Goal: Task Accomplishment & Management: Manage account settings

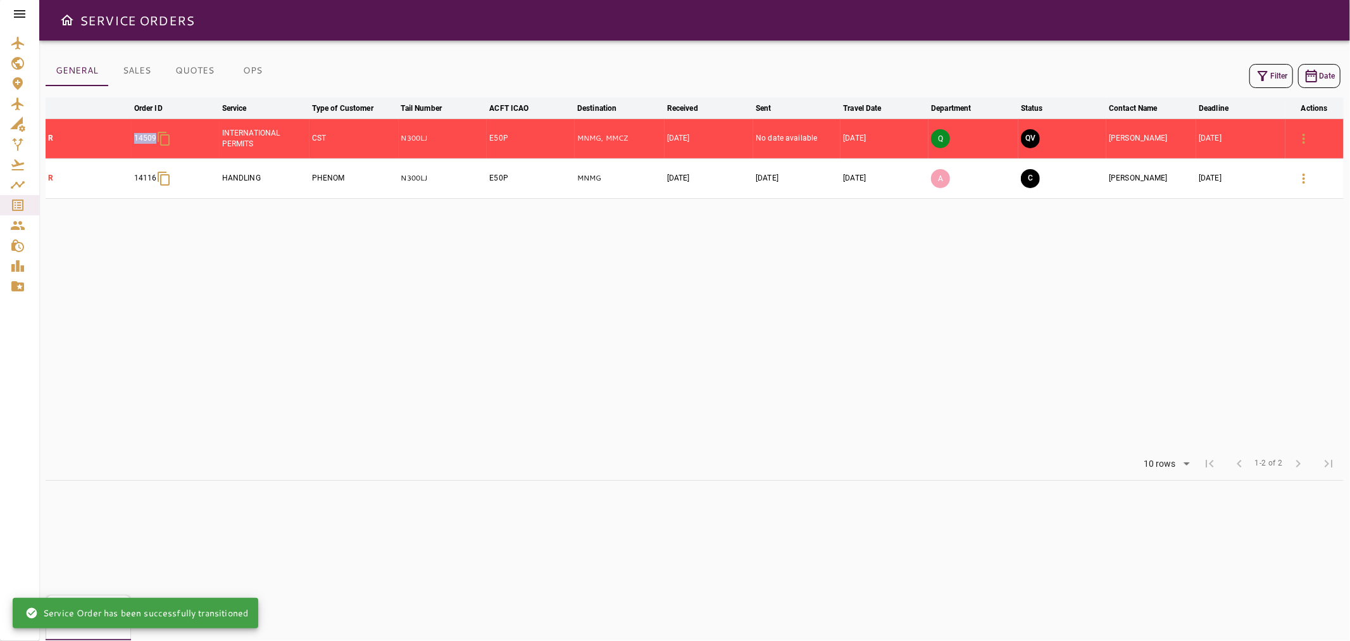
click at [1271, 73] on button "Filter" at bounding box center [1272, 76] width 44 height 24
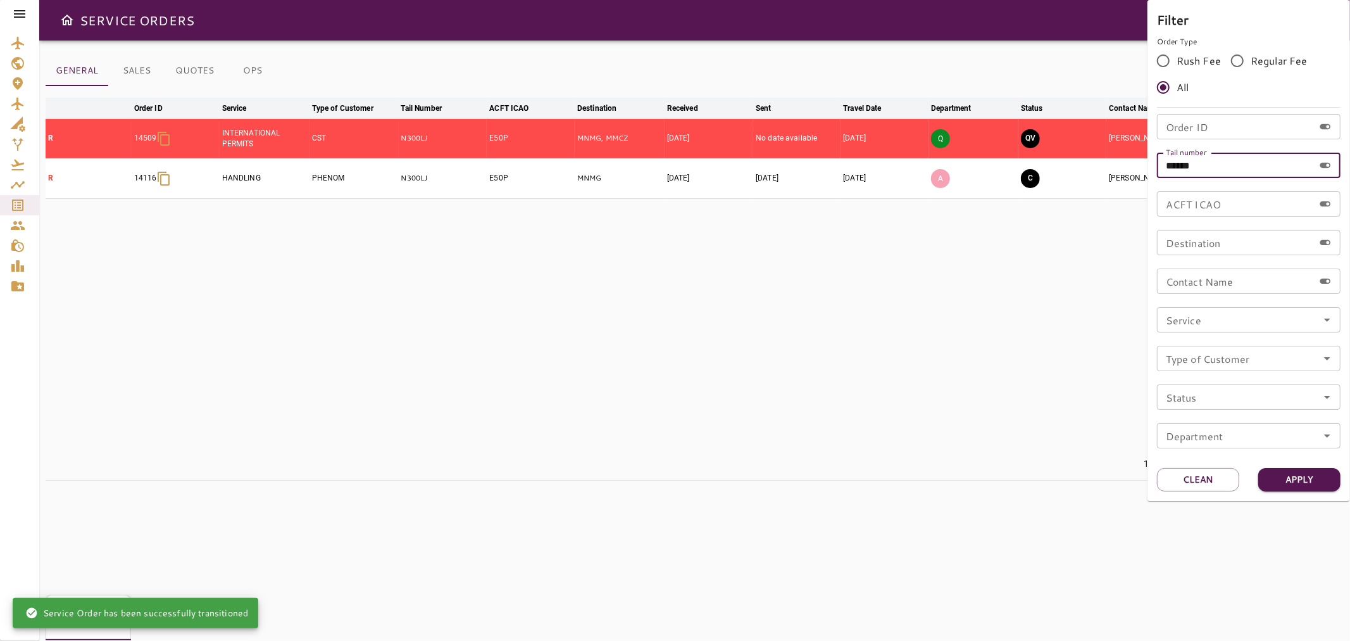
drag, startPoint x: 1243, startPoint y: 160, endPoint x: 1121, endPoint y: 170, distance: 122.6
click at [1121, 170] on div "Filter Order Type Rush Fee Regular Fee All Order ID Order ID Tail number ******…" at bounding box center [675, 320] width 1350 height 641
paste input "text"
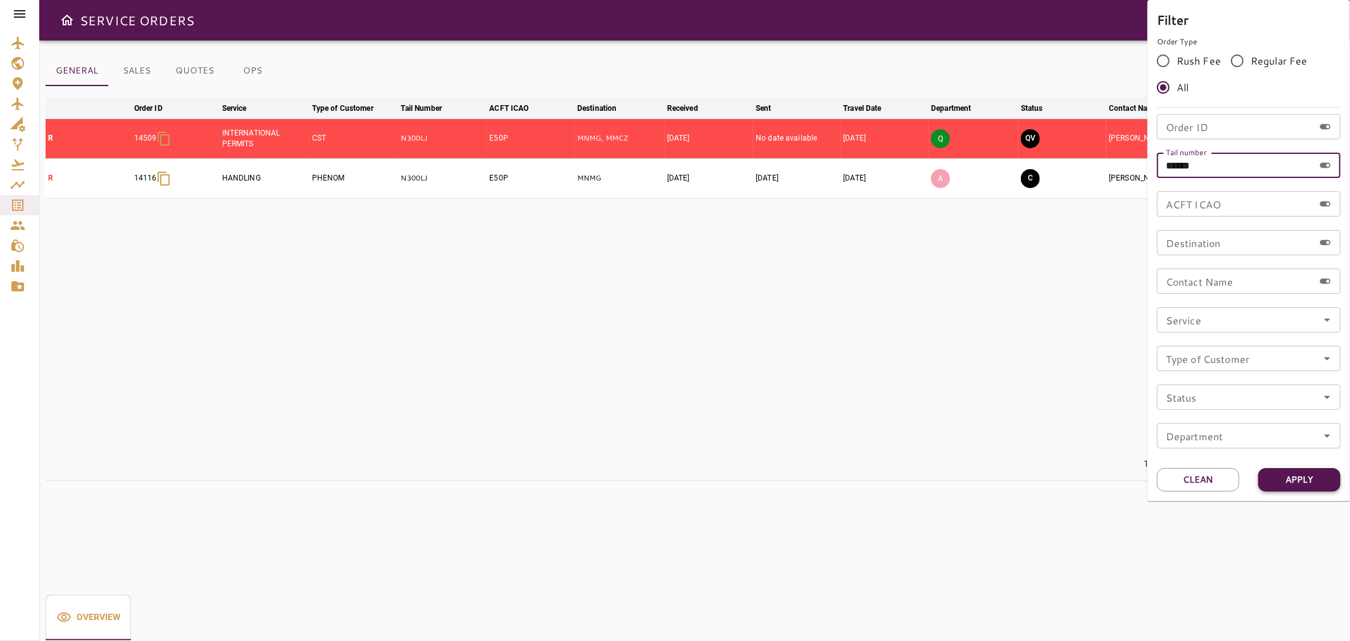
type input "******"
click at [1332, 480] on button "Apply" at bounding box center [1299, 479] width 82 height 23
click at [1020, 396] on div at bounding box center [675, 320] width 1350 height 641
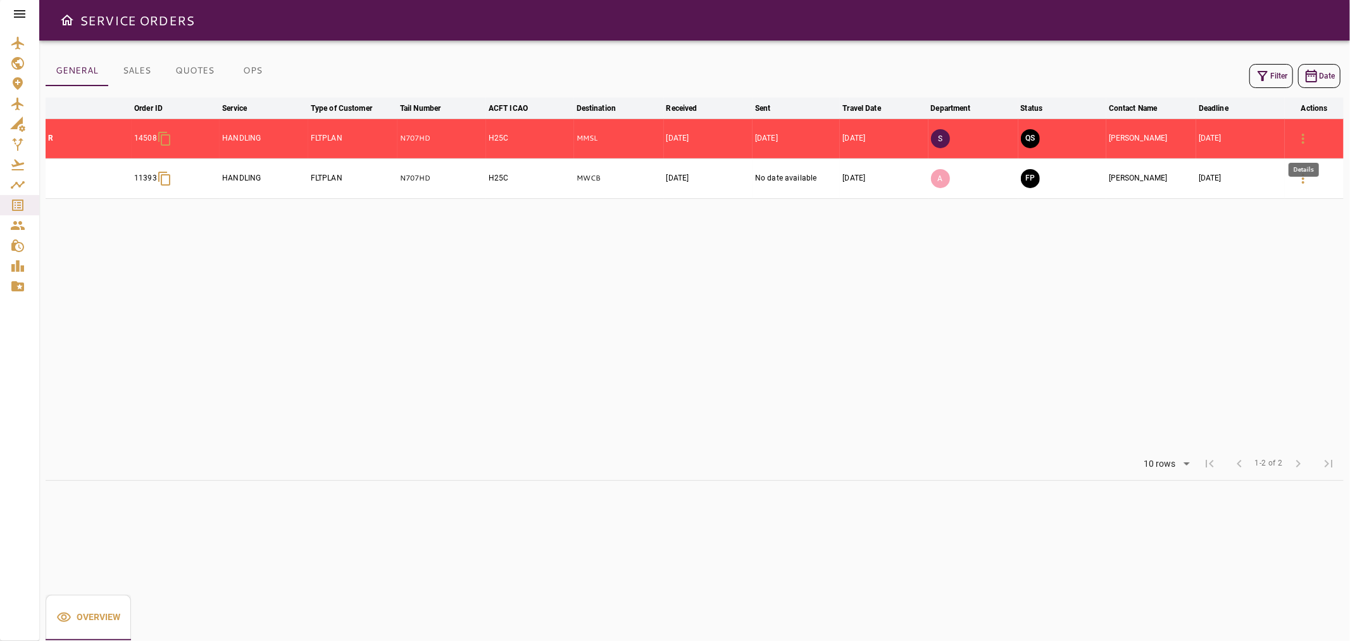
click at [1313, 134] on button "button" at bounding box center [1303, 138] width 30 height 30
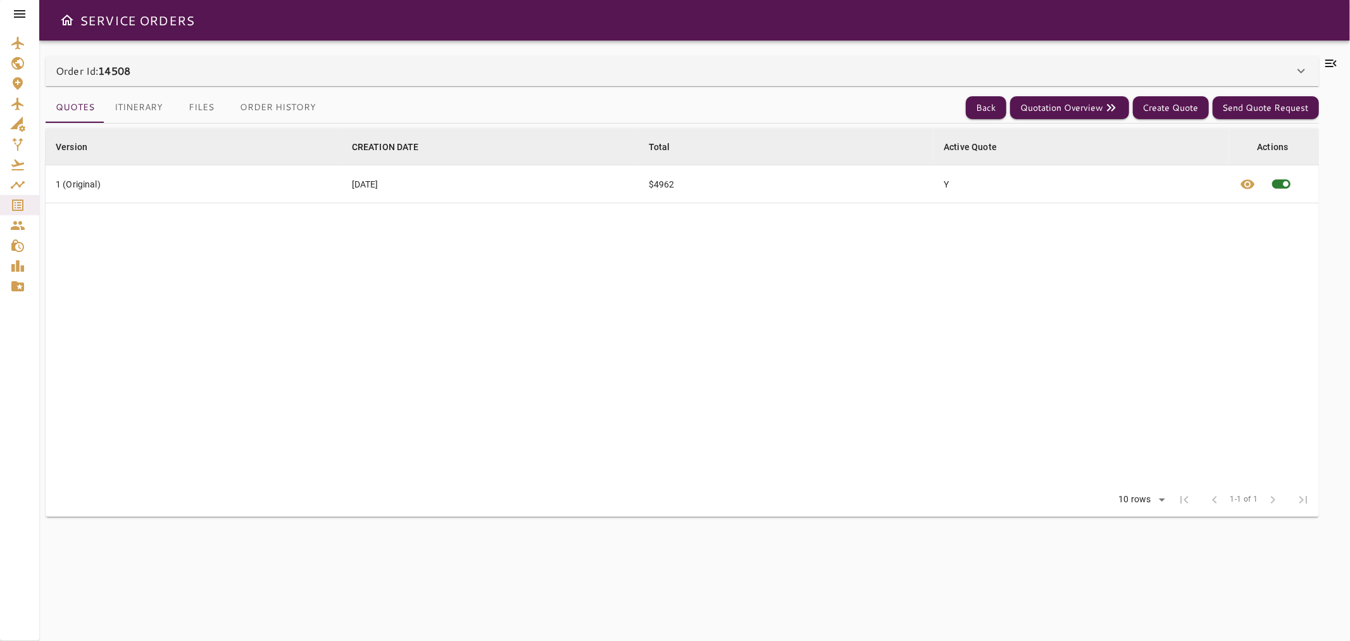
click at [1331, 64] on icon at bounding box center [1331, 63] width 15 height 15
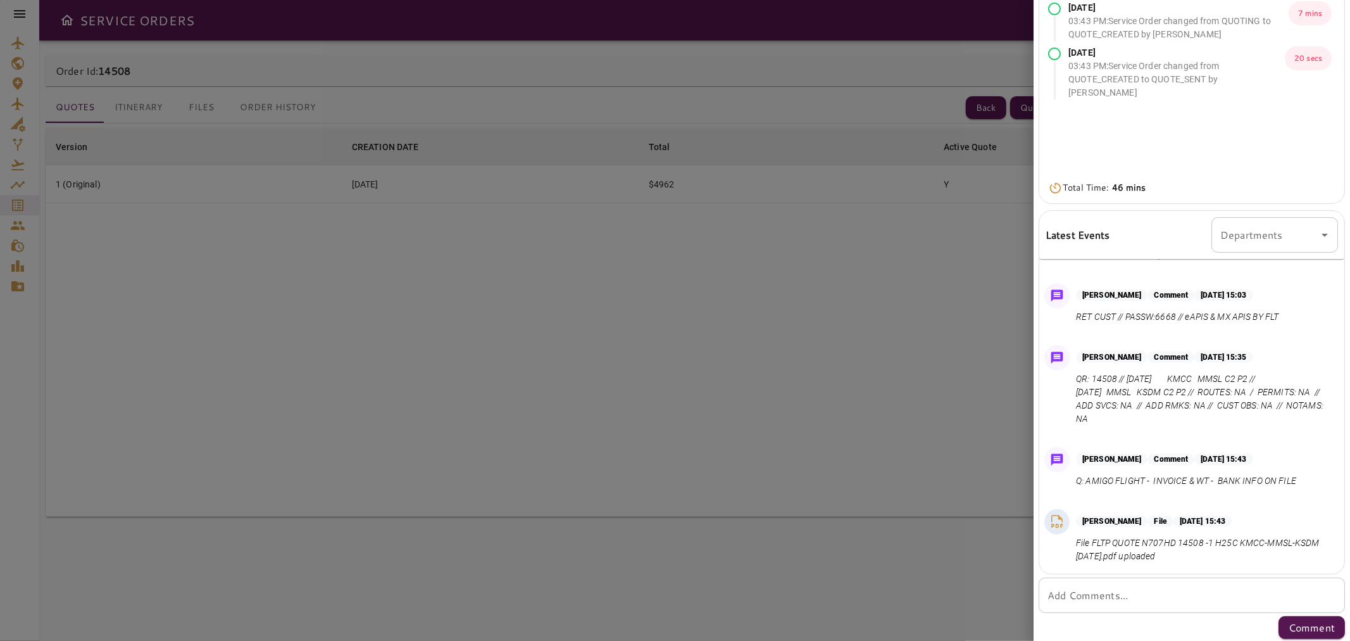
scroll to position [170, 0]
click at [1172, 590] on textarea "Add Comments..." at bounding box center [1192, 592] width 289 height 15
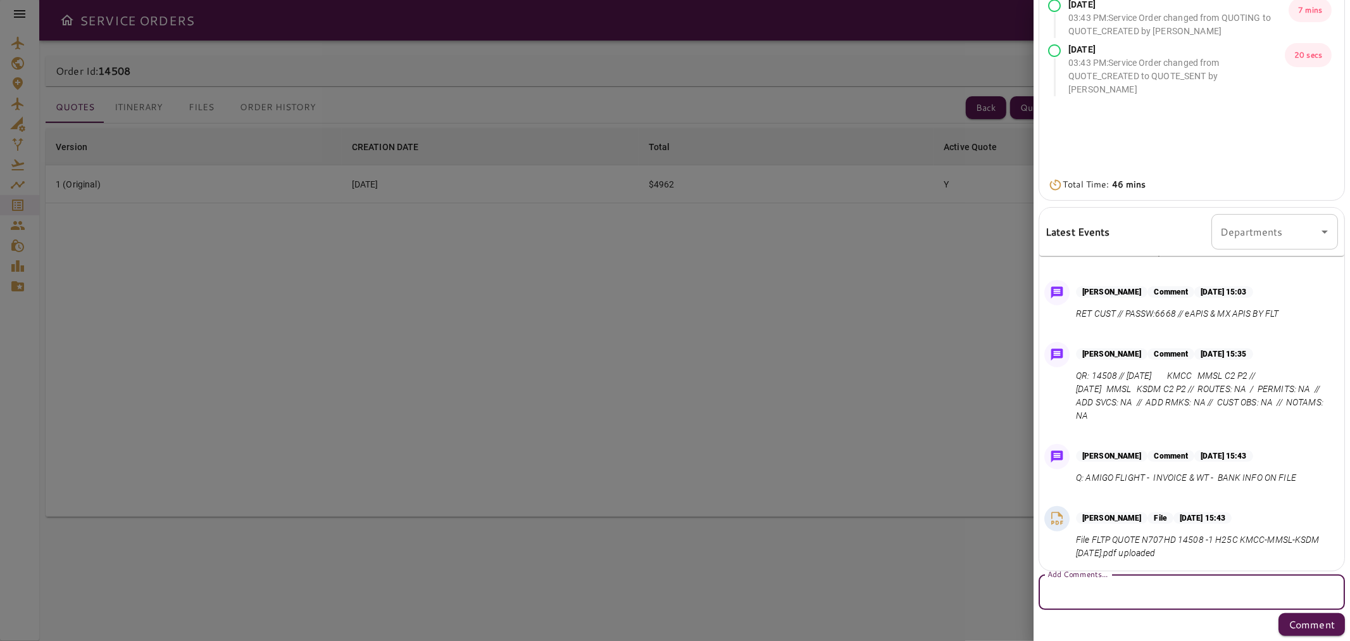
type textarea "*"
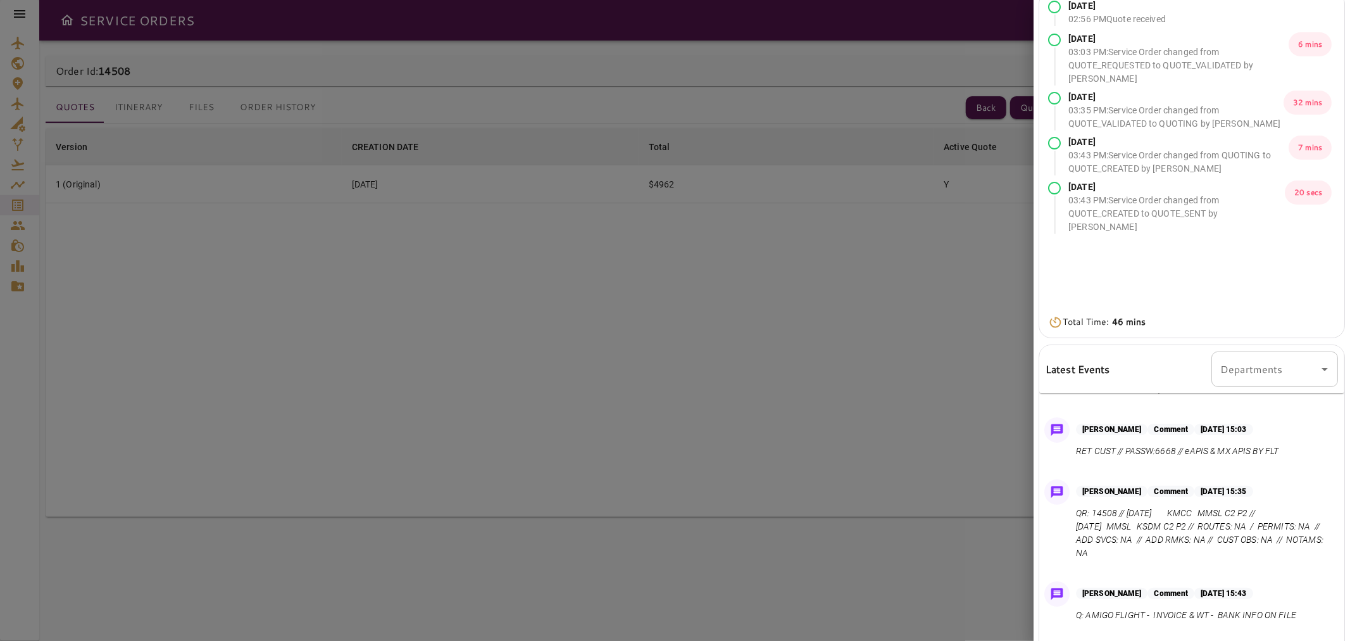
scroll to position [0, 0]
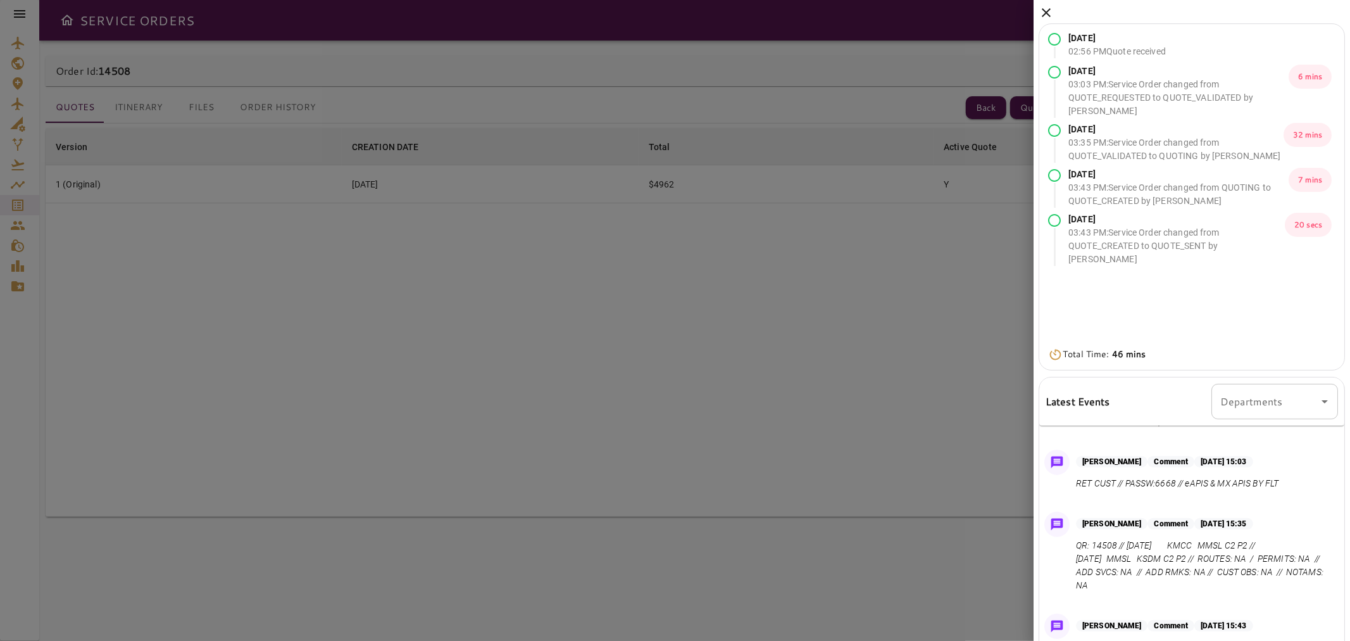
type textarea "********"
click at [1045, 13] on icon at bounding box center [1046, 12] width 15 height 15
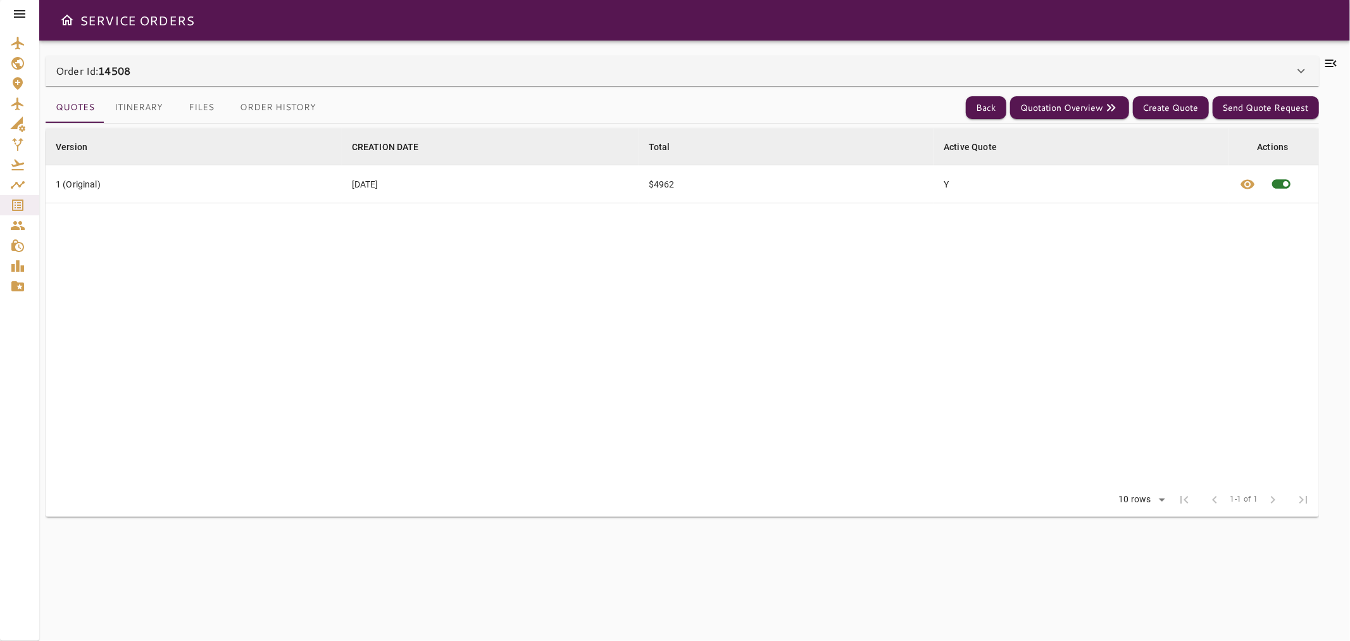
click at [244, 74] on div "Order Id: 14508" at bounding box center [675, 70] width 1238 height 15
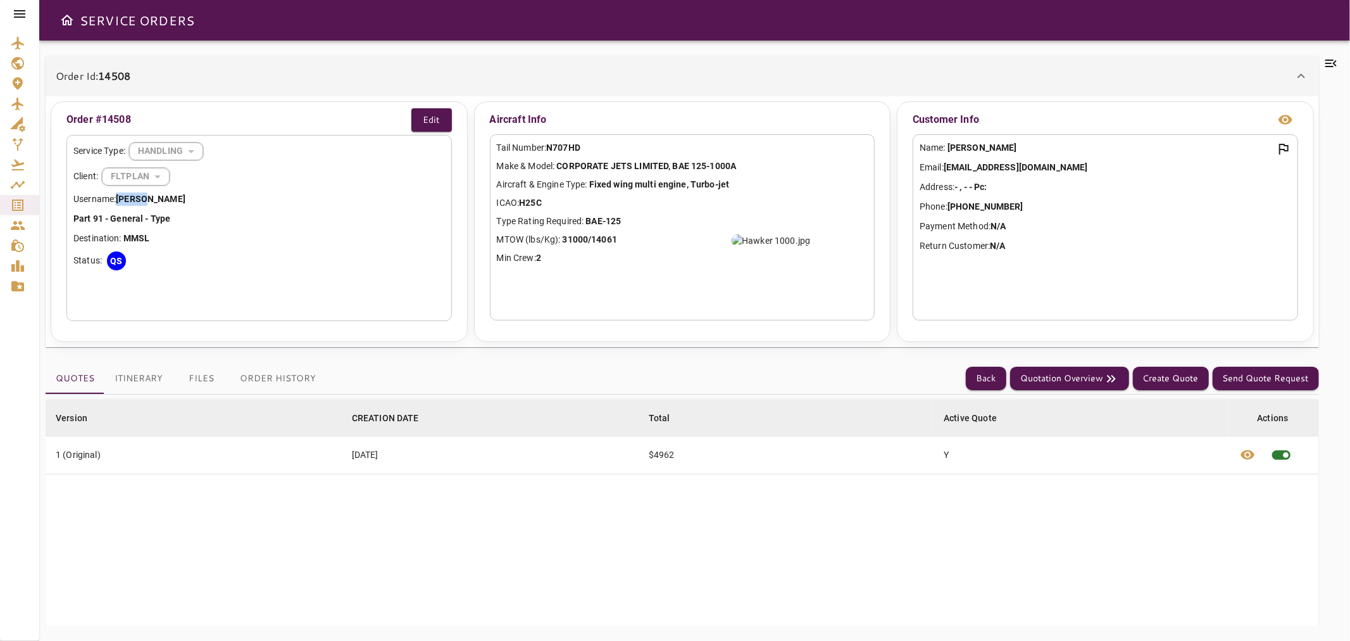
drag, startPoint x: 185, startPoint y: 197, endPoint x: 118, endPoint y: 199, distance: 67.1
click at [118, 199] on p "Username: [PERSON_NAME]" at bounding box center [259, 198] width 372 height 13
copy b "[PERSON_NAME]"
click at [1336, 62] on icon at bounding box center [1331, 63] width 15 height 15
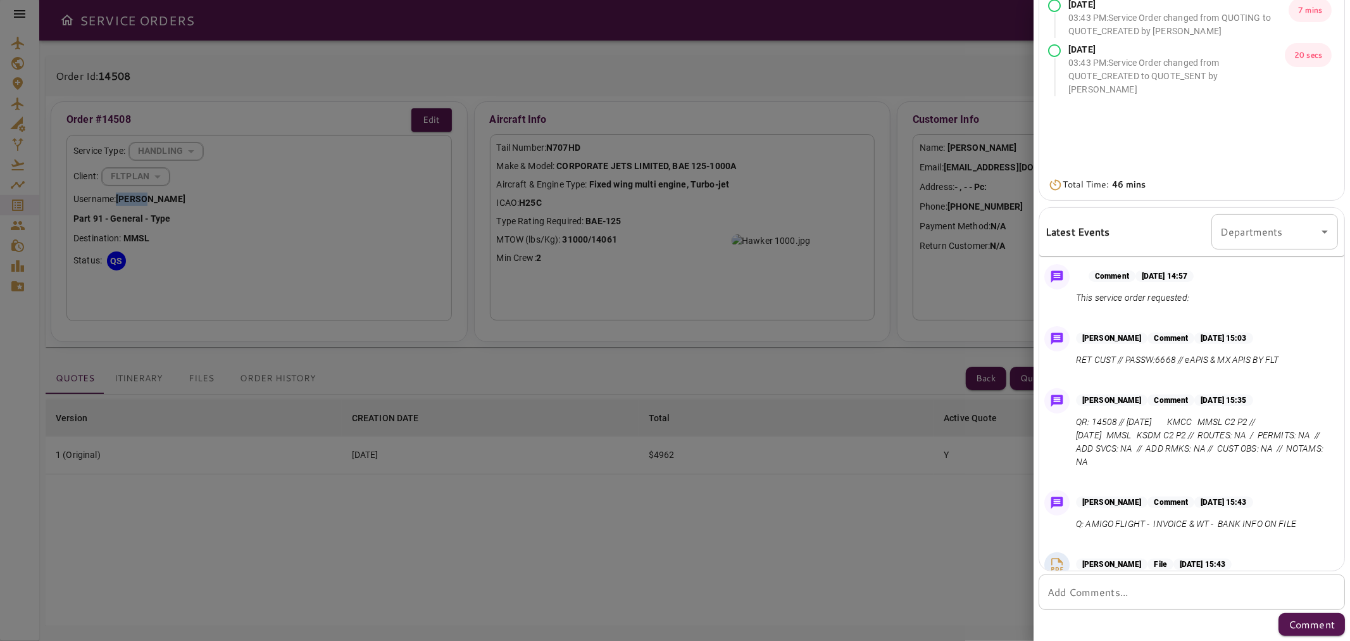
scroll to position [46, 0]
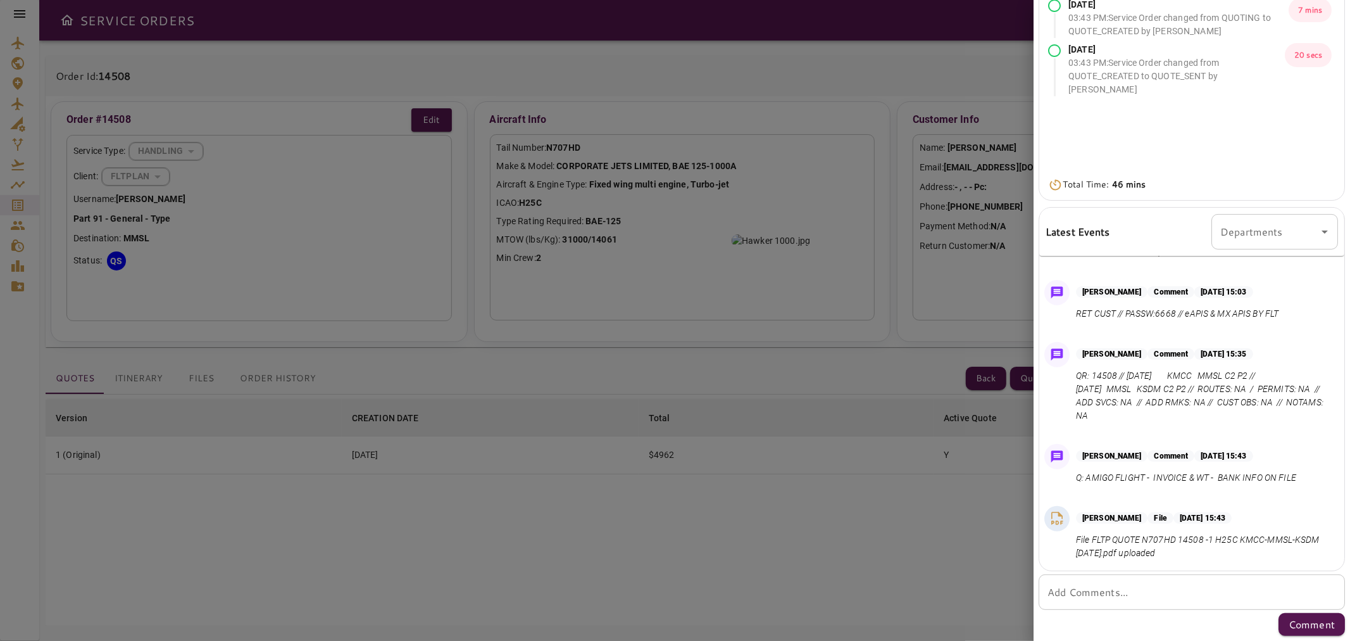
click at [1174, 579] on div "* Add Comments..." at bounding box center [1192, 591] width 306 height 35
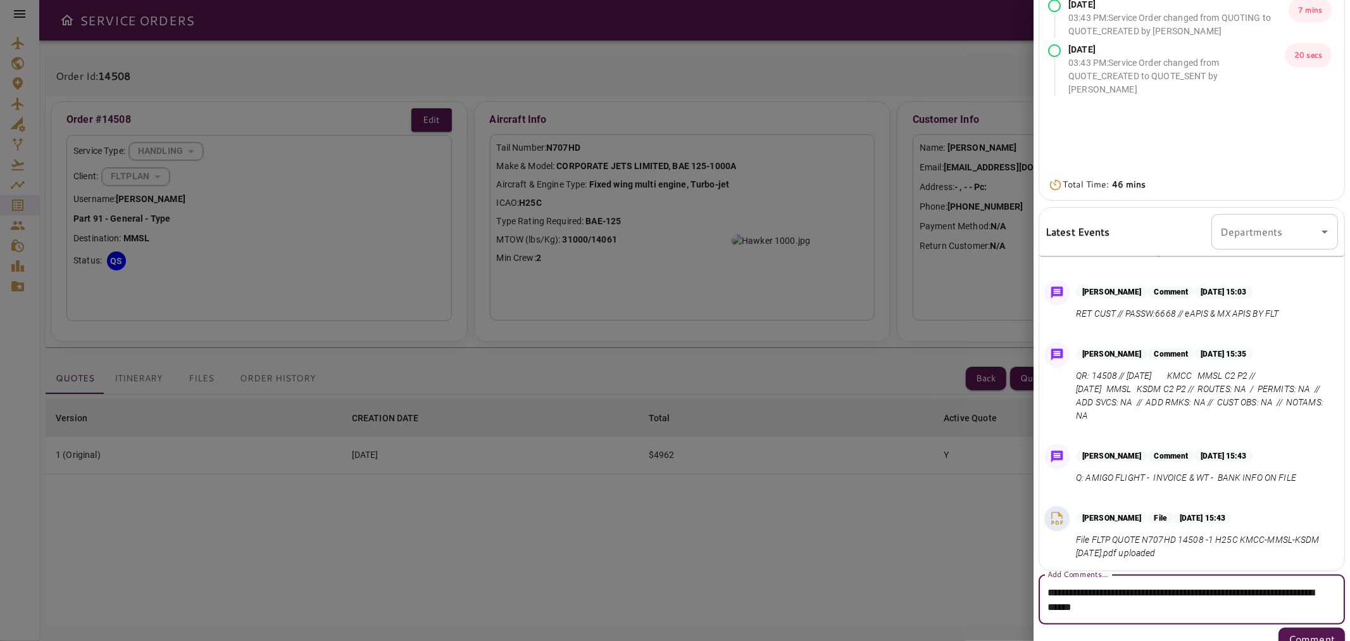
paste textarea "*******"
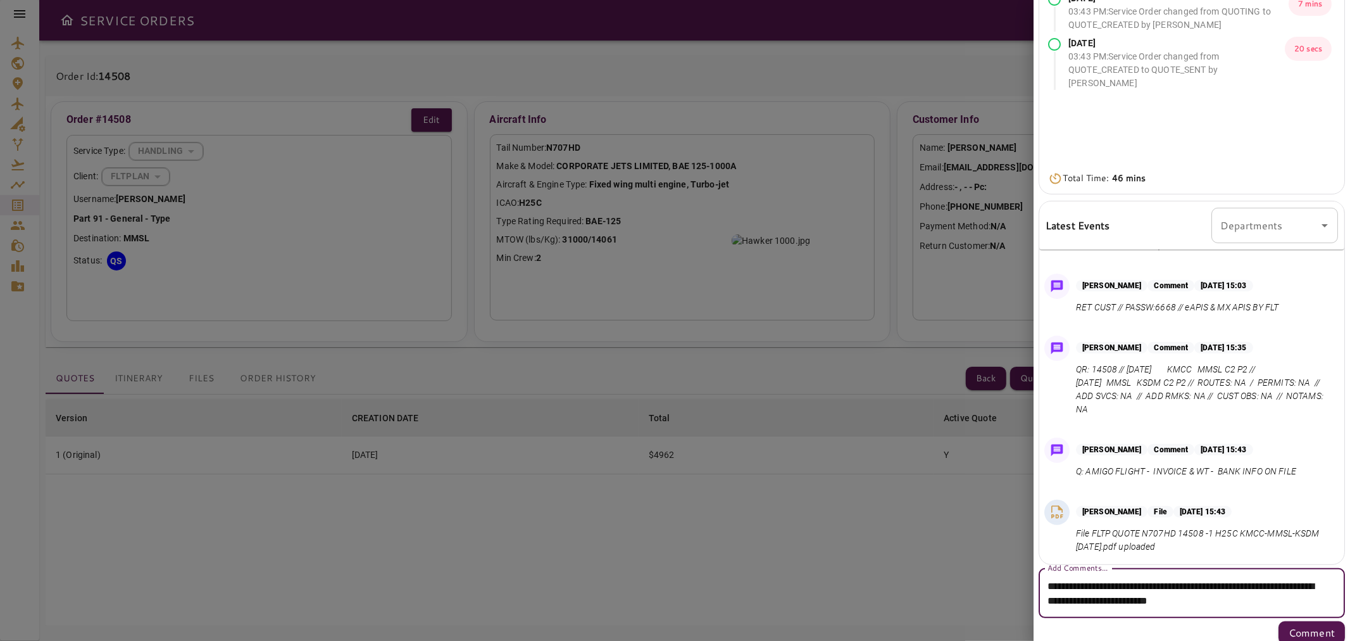
scroll to position [185, 0]
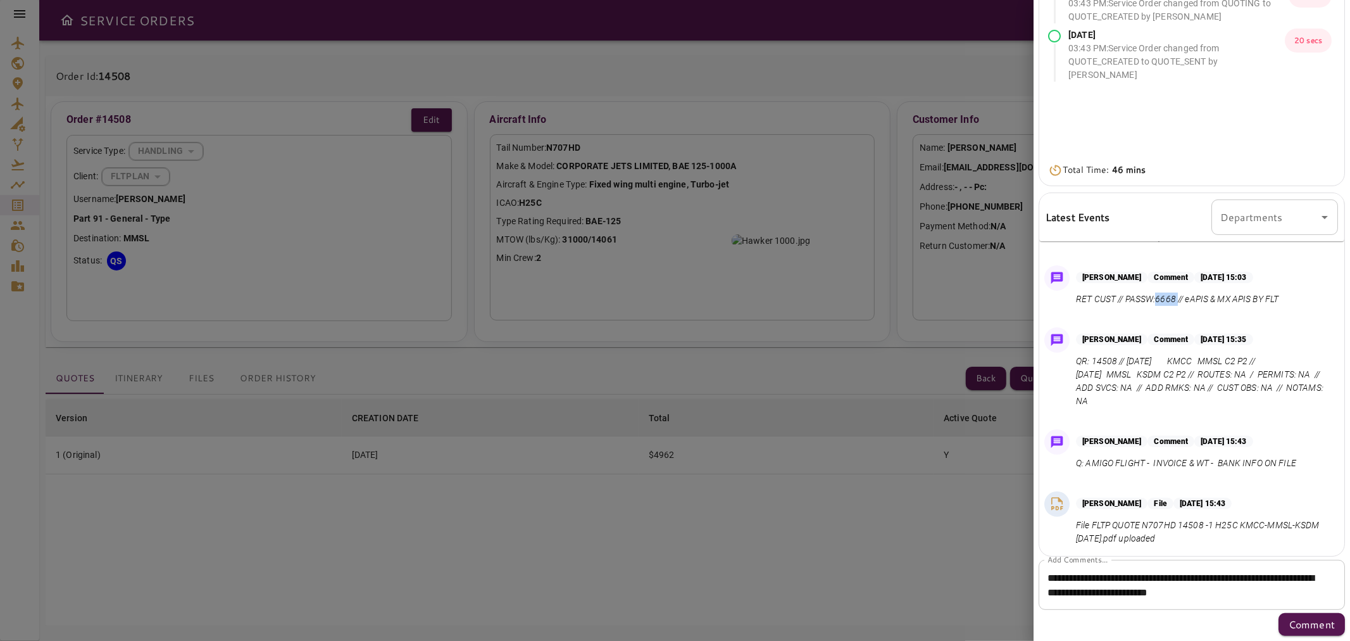
drag, startPoint x: 1180, startPoint y: 299, endPoint x: 1214, endPoint y: 379, distance: 86.2
click at [1157, 295] on p "RET CUST // PASSW:6668 // eAPIS & MX APIS BY FLT" at bounding box center [1177, 298] width 203 height 13
copy p "6668"
drag, startPoint x: 1322, startPoint y: 595, endPoint x: 1274, endPoint y: 590, distance: 47.7
click at [1274, 589] on textarea "**********" at bounding box center [1187, 584] width 278 height 29
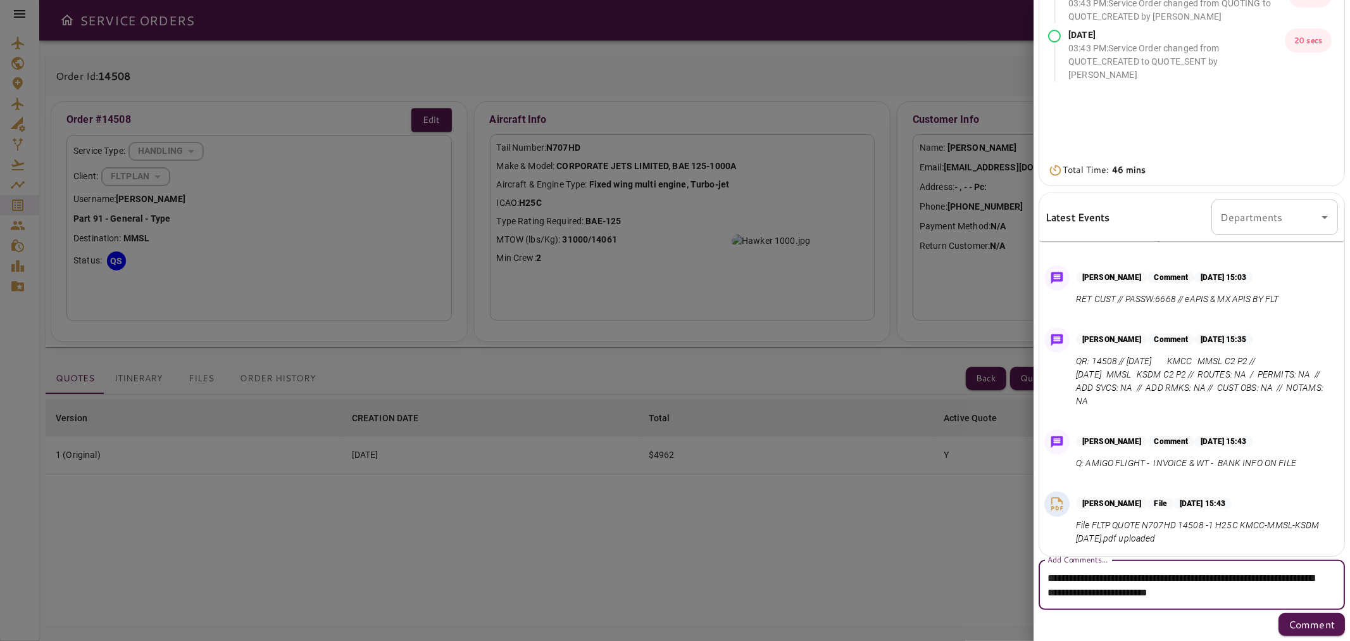
paste textarea
type textarea "**********"
click at [1294, 620] on p "Comment" at bounding box center [1312, 624] width 46 height 15
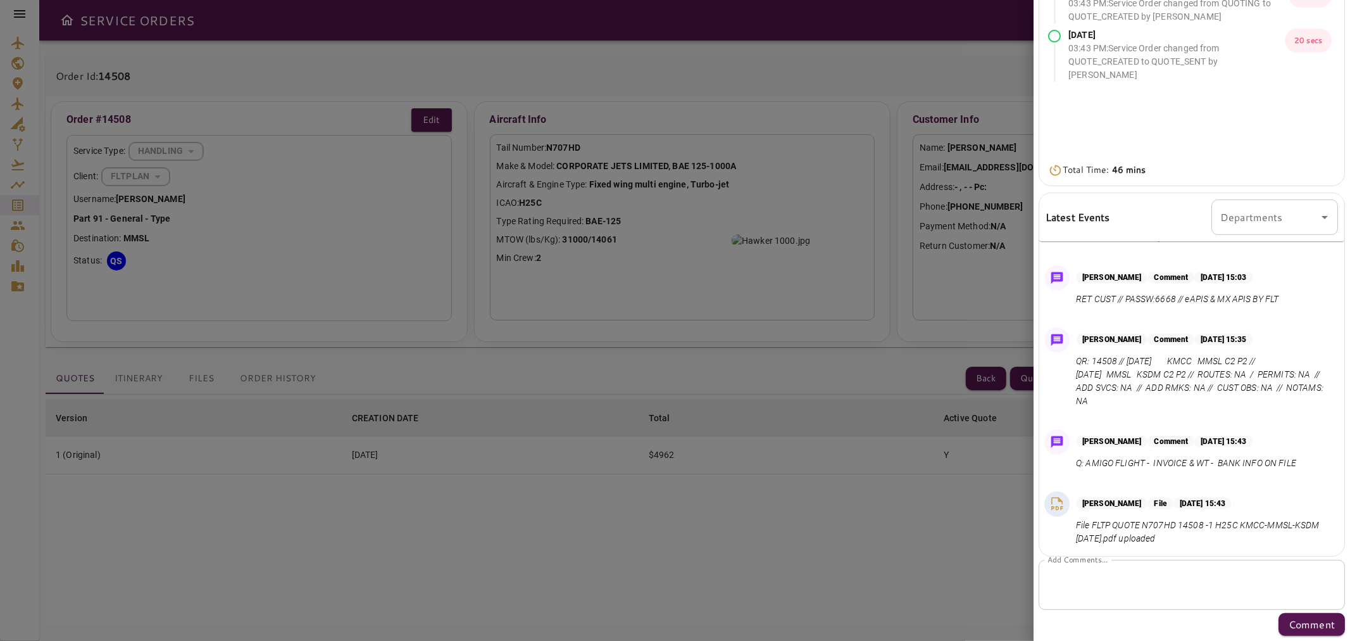
scroll to position [0, 0]
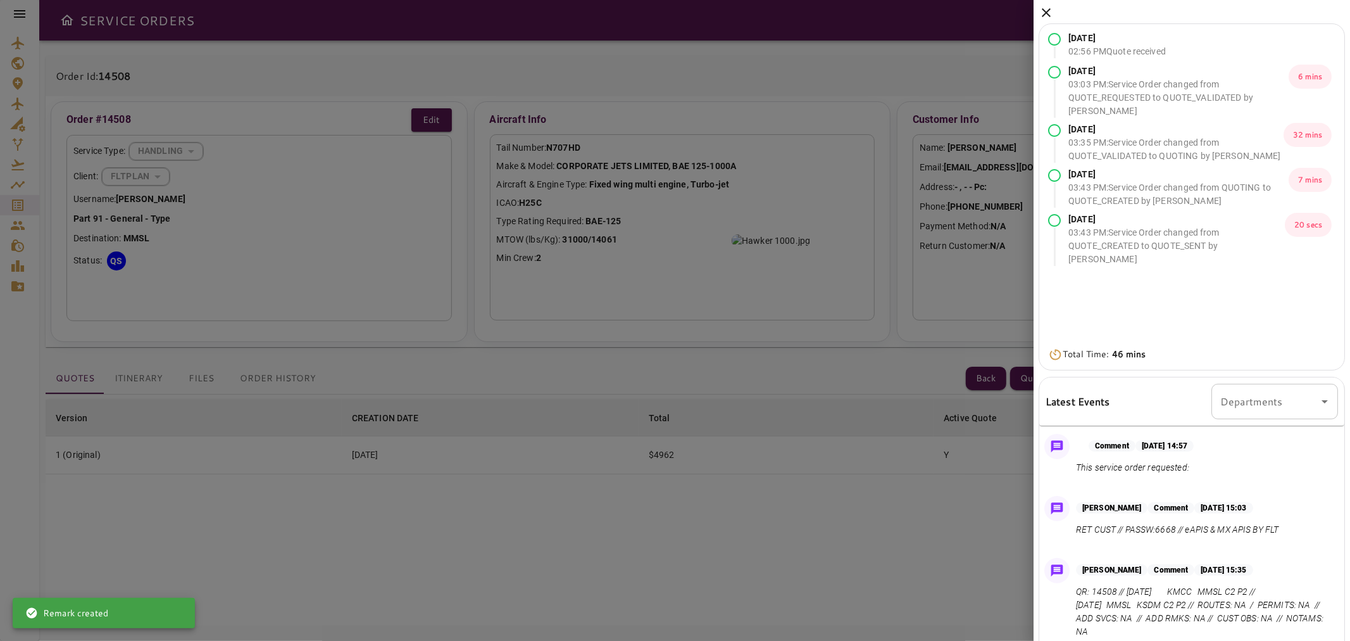
click at [1046, 8] on icon at bounding box center [1046, 12] width 15 height 15
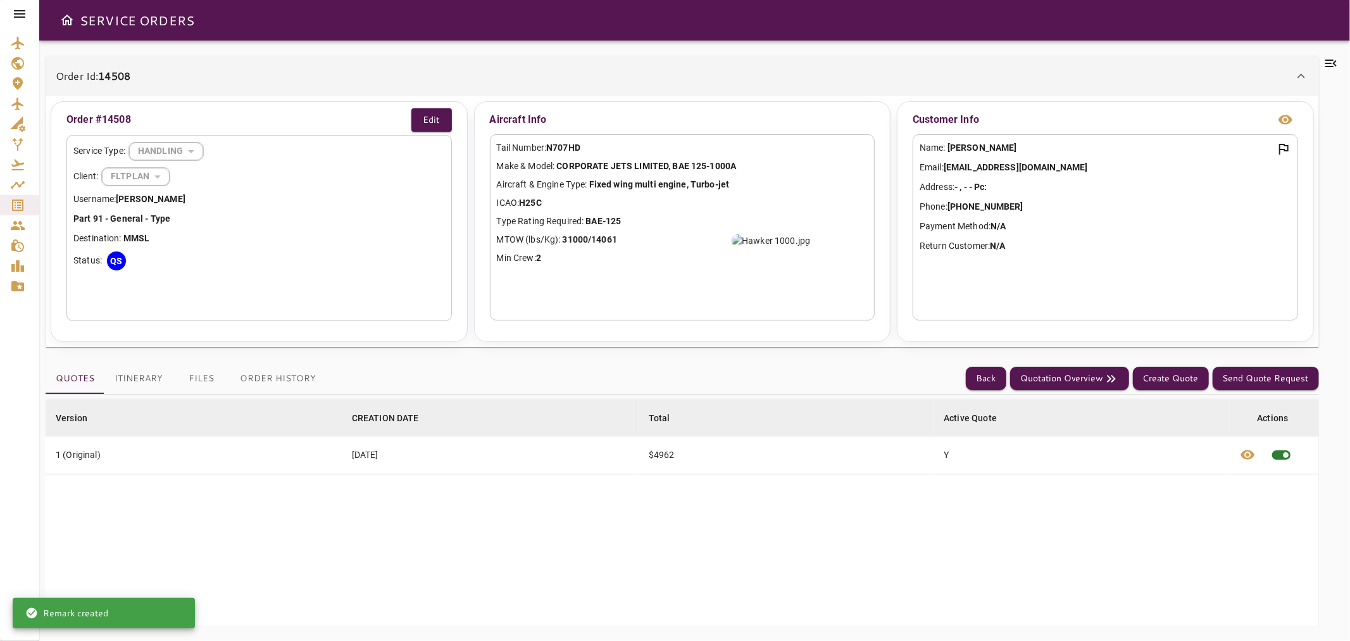
click at [192, 381] on button "Files" at bounding box center [201, 378] width 57 height 30
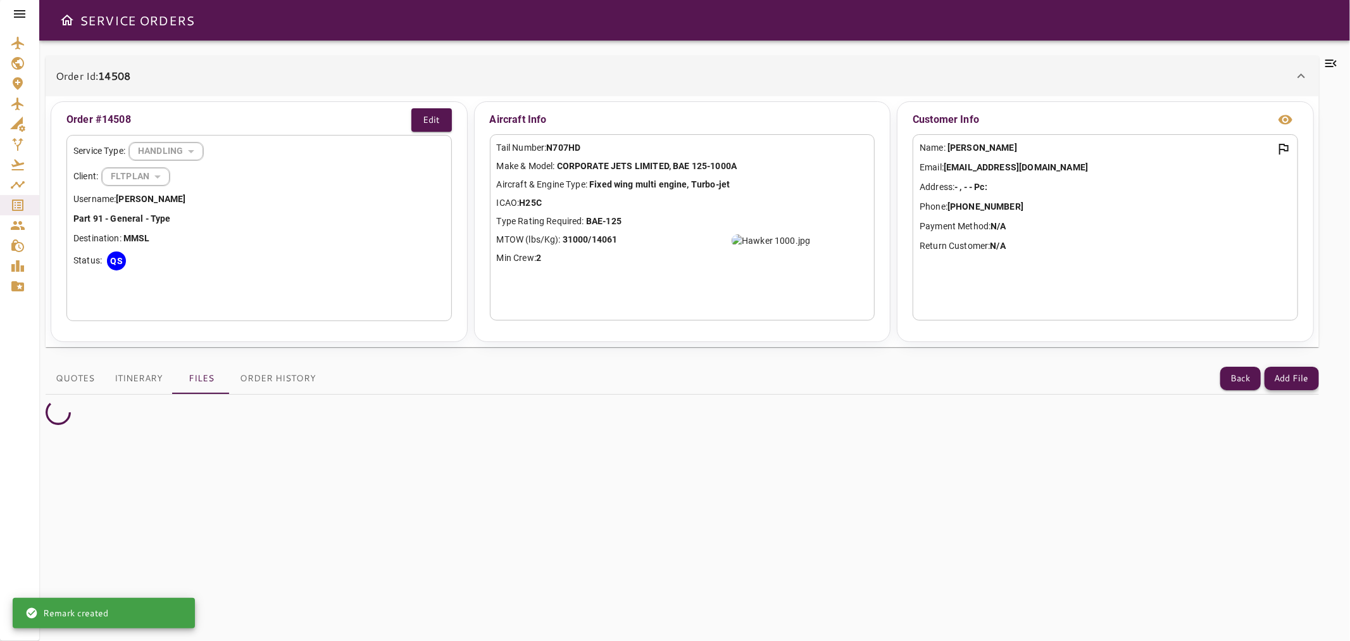
click at [1292, 373] on button "Add File" at bounding box center [1292, 378] width 54 height 23
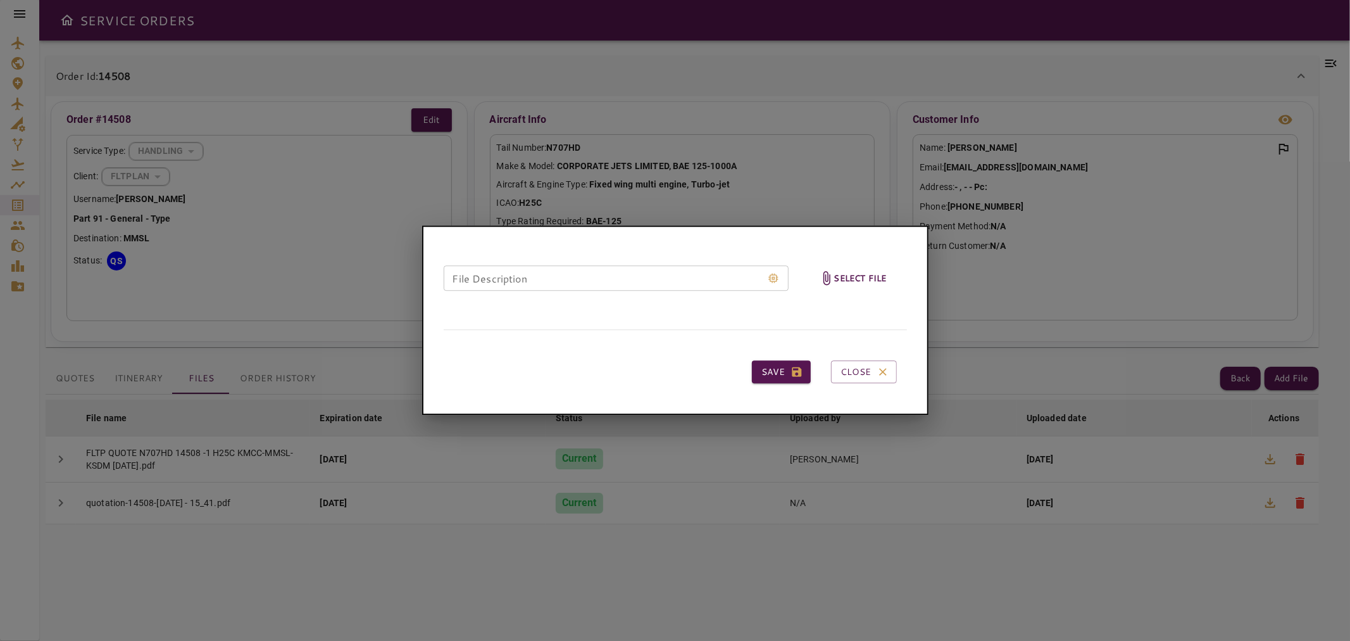
click at [838, 282] on h6 "Select file" at bounding box center [860, 278] width 53 height 15
click at [0, 0] on input "Select file" at bounding box center [0, 0] width 0 height 0
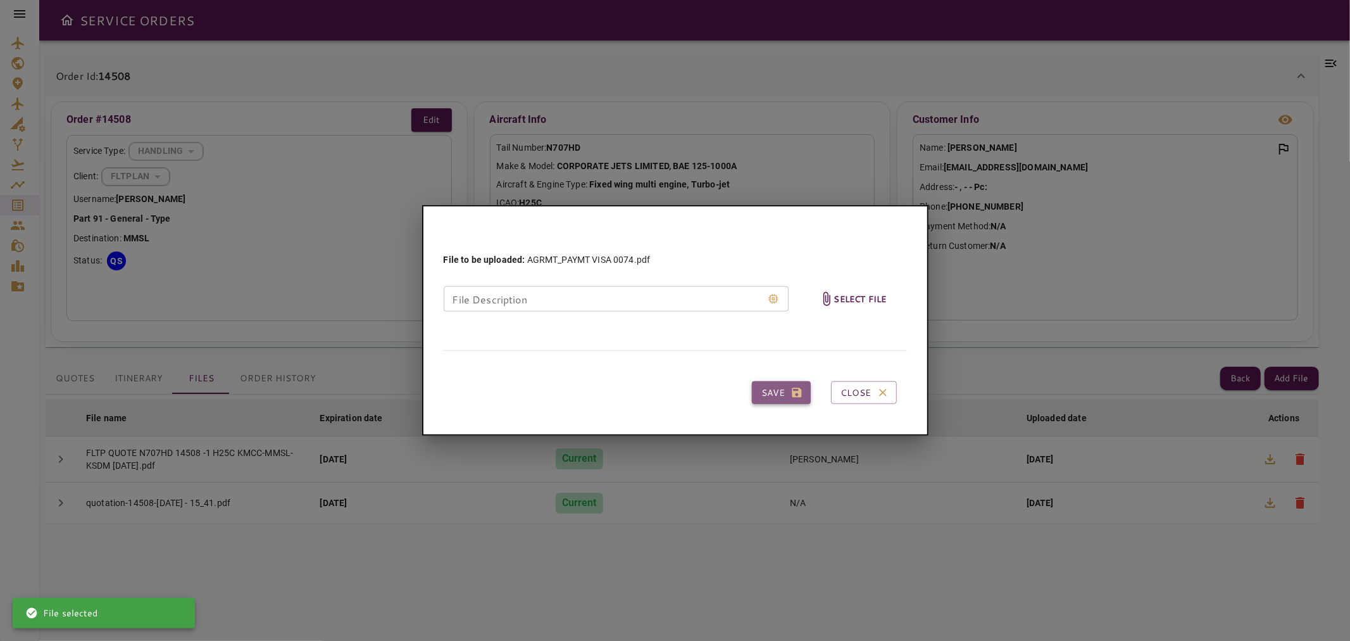
click at [782, 396] on button "Save" at bounding box center [781, 392] width 59 height 23
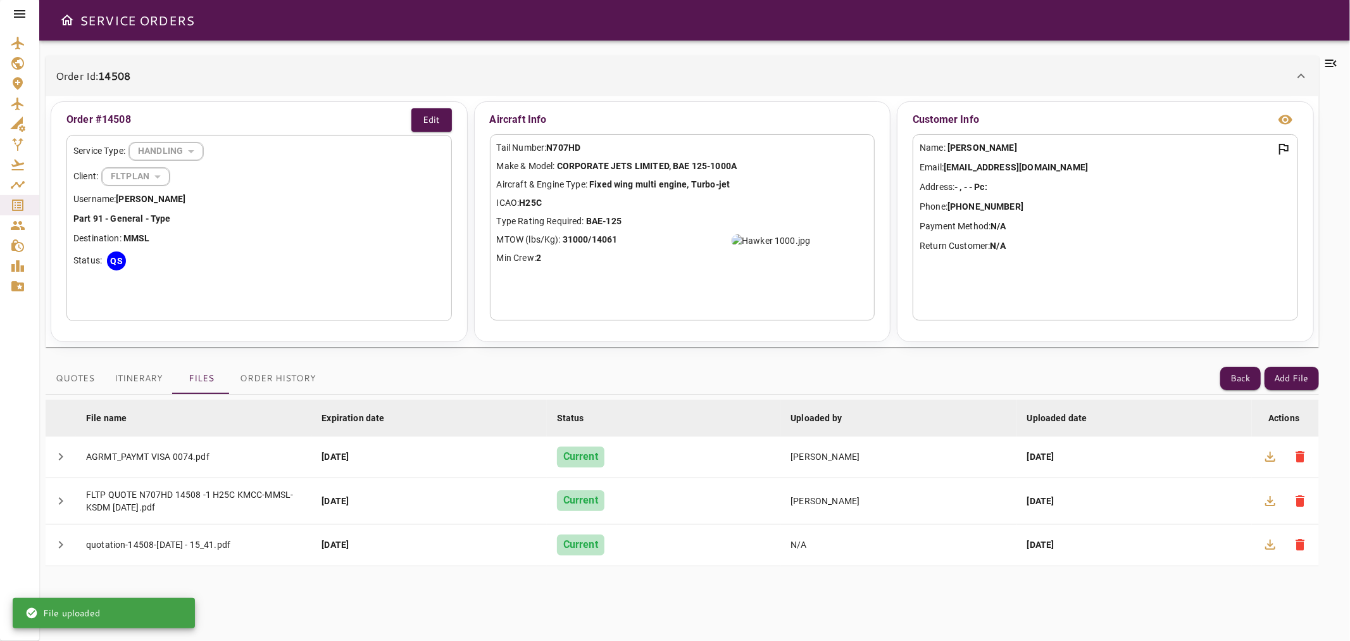
click at [1031, 358] on div "Quotes Itinerary Files Order History Back Add File File name arrow_downward Exp…" at bounding box center [683, 491] width 1274 height 269
click at [1237, 384] on button "Back" at bounding box center [1240, 378] width 41 height 23
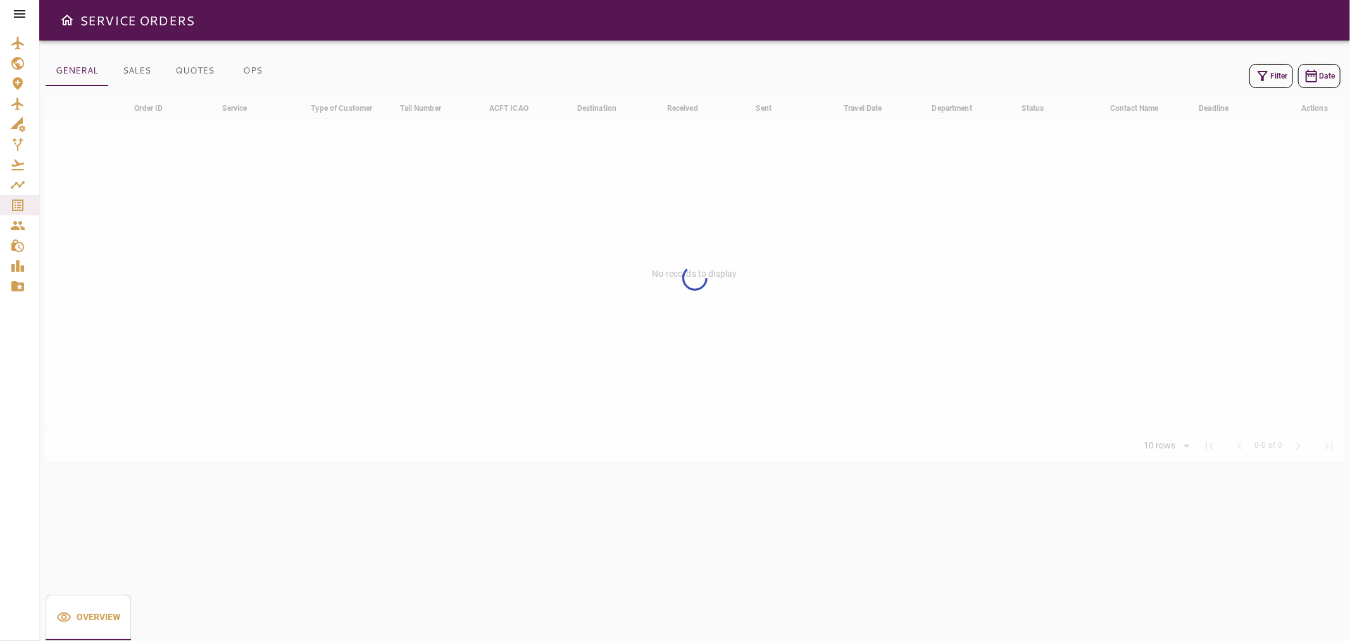
click at [1266, 73] on icon "button" at bounding box center [1263, 76] width 10 height 10
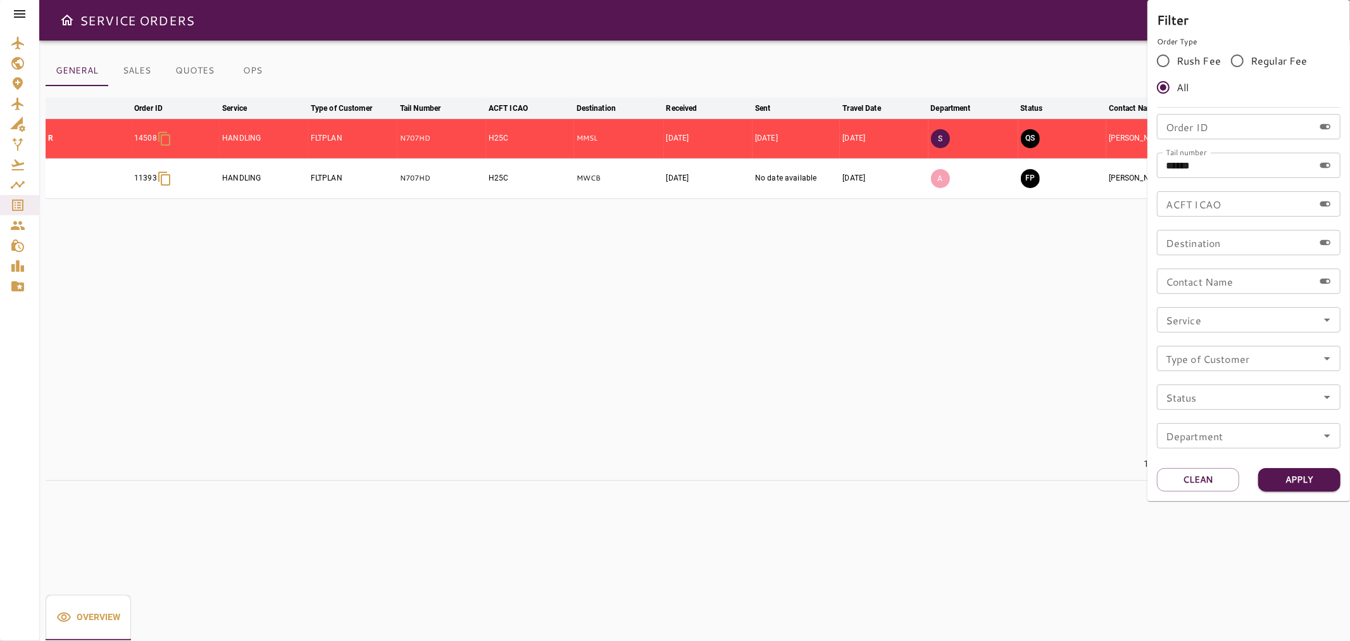
drag, startPoint x: 994, startPoint y: 96, endPoint x: 1046, endPoint y: 144, distance: 70.8
click at [1001, 102] on div at bounding box center [675, 320] width 1350 height 641
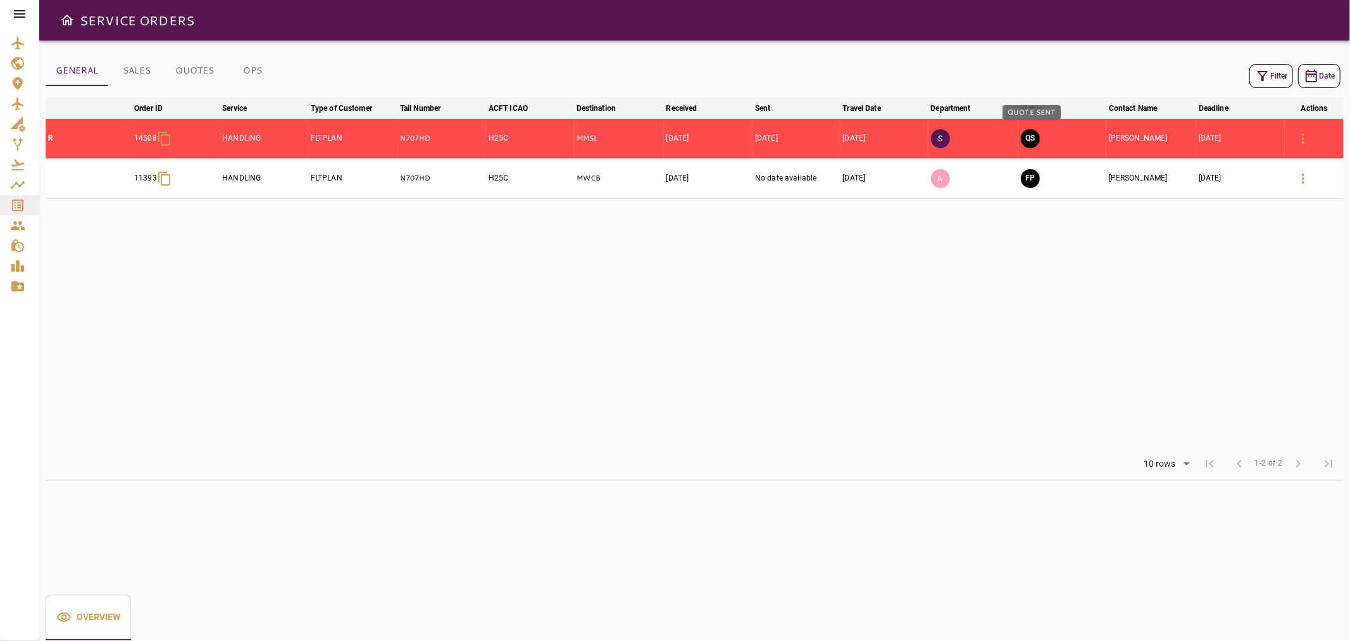
click at [1032, 141] on button "QS" at bounding box center [1030, 138] width 19 height 19
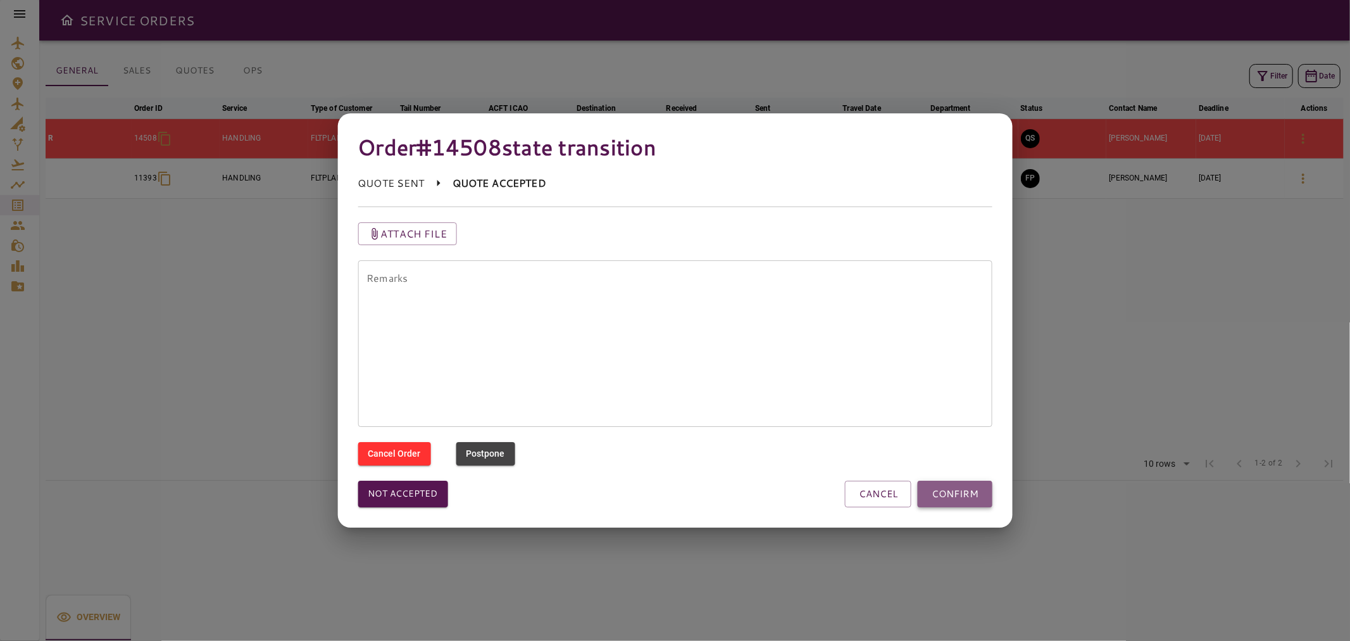
click at [944, 492] on button "CONFIRM" at bounding box center [955, 493] width 75 height 27
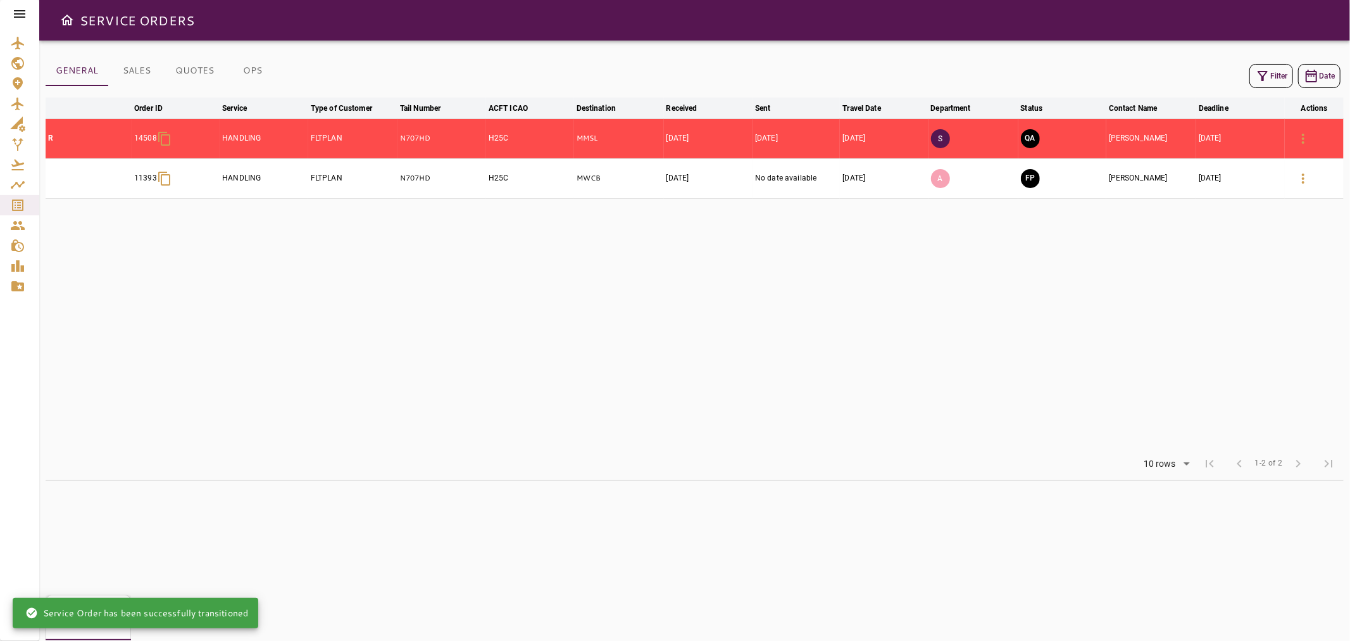
click at [1036, 136] on button "QA" at bounding box center [1030, 138] width 19 height 19
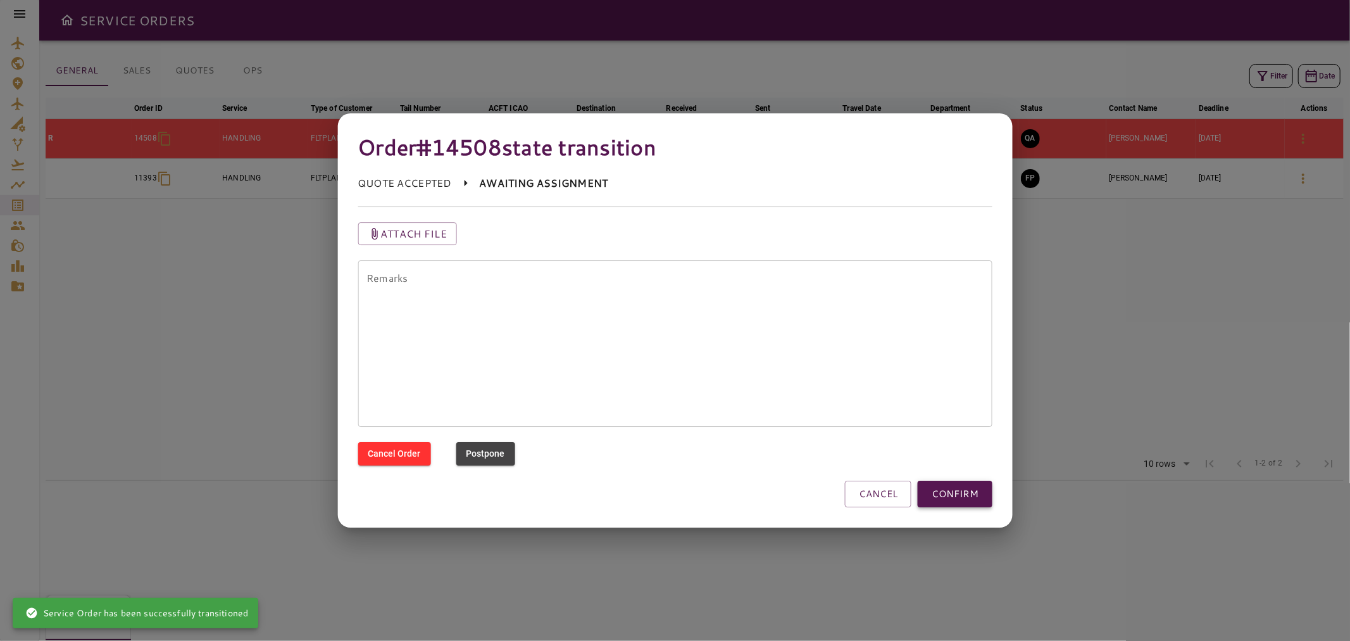
click at [982, 491] on button "CONFIRM" at bounding box center [955, 493] width 75 height 27
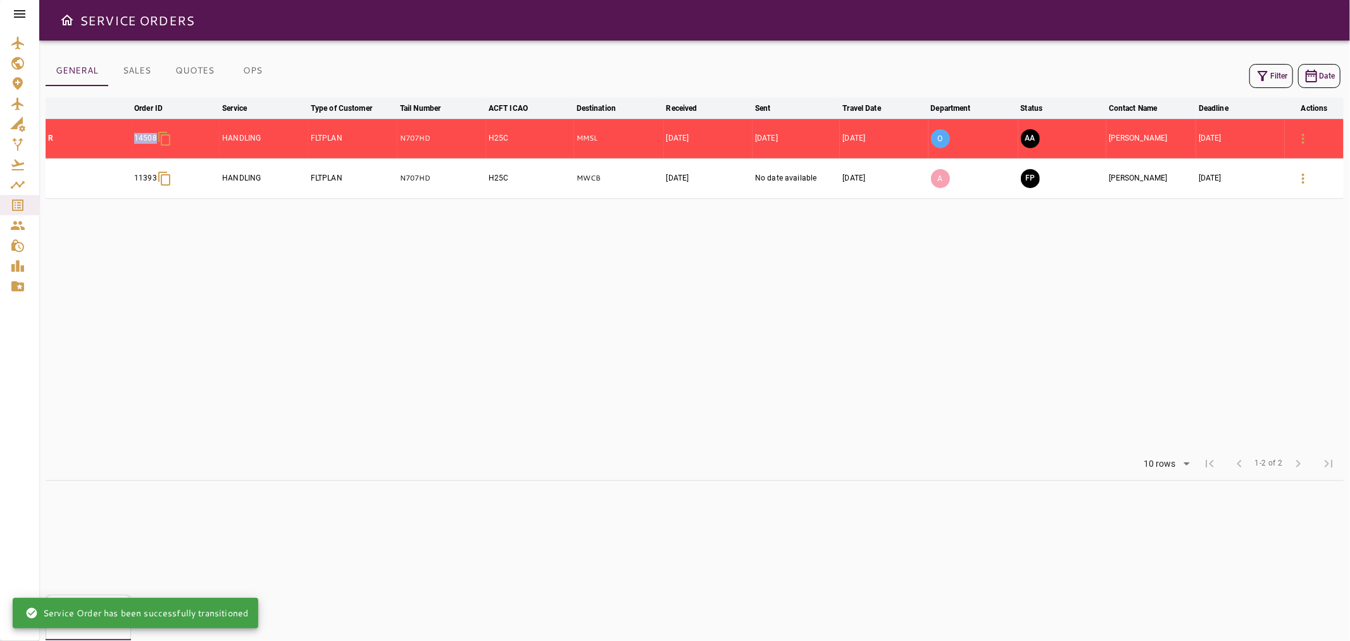
drag, startPoint x: 146, startPoint y: 134, endPoint x: 167, endPoint y: 141, distance: 22.2
click at [167, 141] on tr "R 14508 HANDLING FLTPLAN N707HD H25C MMSL [DATE] [DATE] [DATE] O AA [PERSON_NAM…" at bounding box center [695, 138] width 1298 height 40
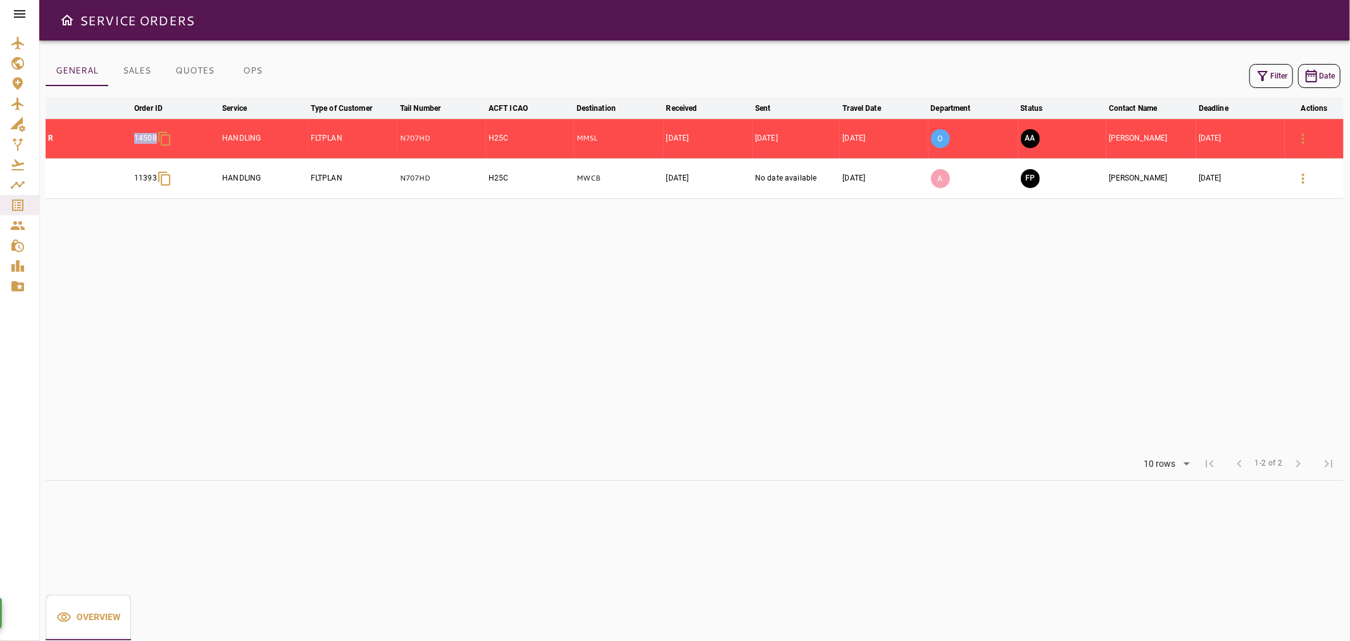
copy tr "14508"
